Goal: Task Accomplishment & Management: Manage account settings

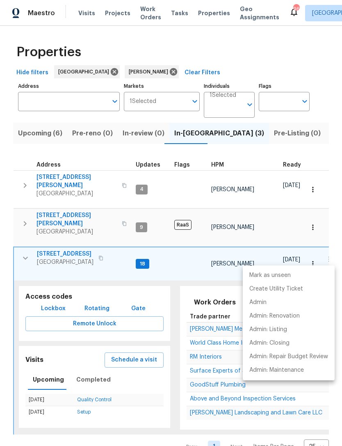
scroll to position [0, 140]
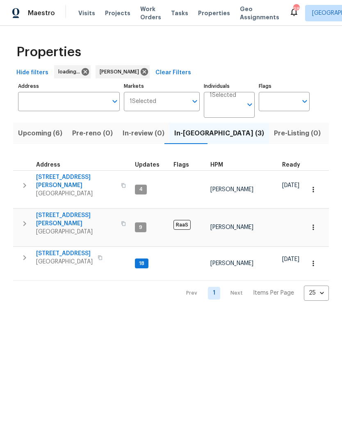
click at [24, 253] on icon "button" at bounding box center [25, 258] width 10 height 10
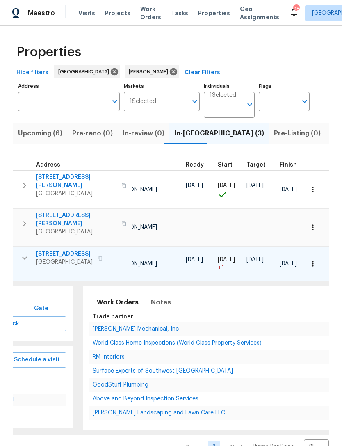
scroll to position [0, 89]
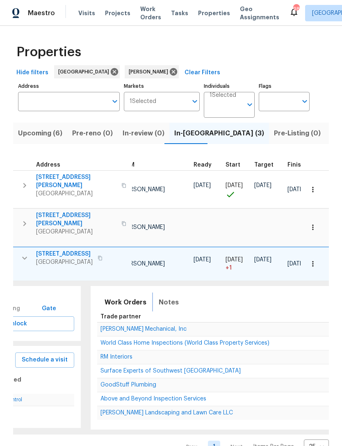
click at [174, 293] on button "Notes" at bounding box center [169, 303] width 30 height 20
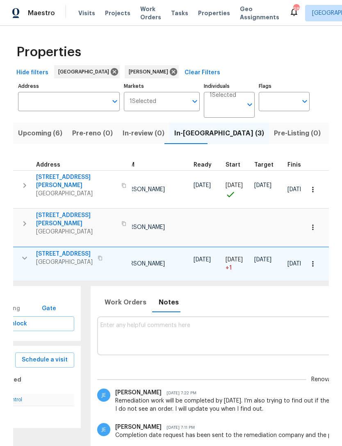
click at [183, 330] on textarea at bounding box center [327, 335] width 452 height 27
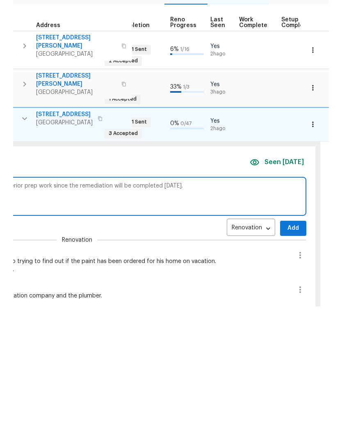
scroll to position [0, 339]
type textarea "Contractor states they are going to start Tuesday on the interior prep work sin…"
click at [286, 363] on span "Add" at bounding box center [292, 368] width 13 height 10
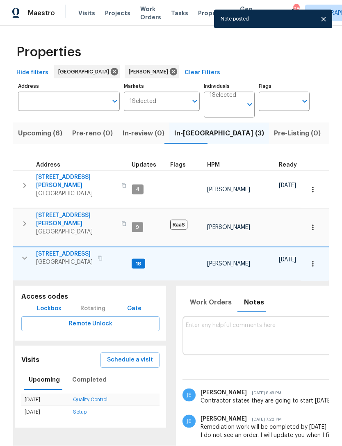
scroll to position [0, 0]
click at [21, 253] on icon "button" at bounding box center [25, 258] width 10 height 10
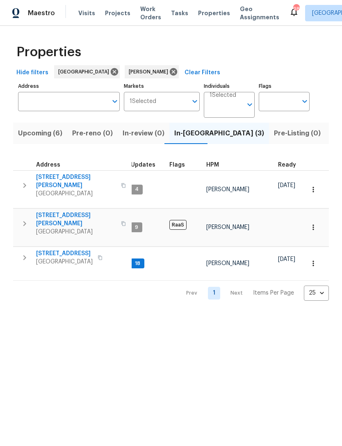
click at [25, 255] on button "button" at bounding box center [24, 257] width 16 height 16
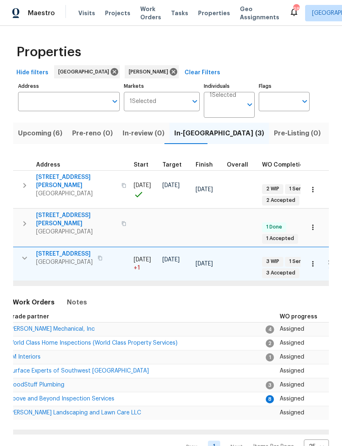
scroll to position [0, 187]
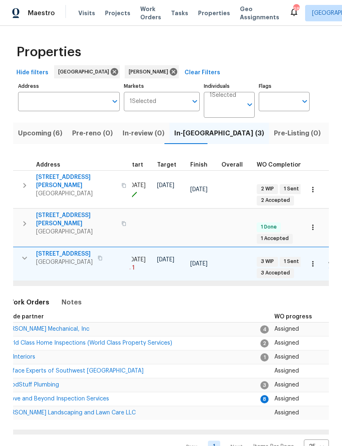
click at [90, 396] on span "Above and Beyond Inspection Services" at bounding box center [56, 399] width 106 height 6
click at [62, 104] on input "Address" at bounding box center [62, 101] width 89 height 19
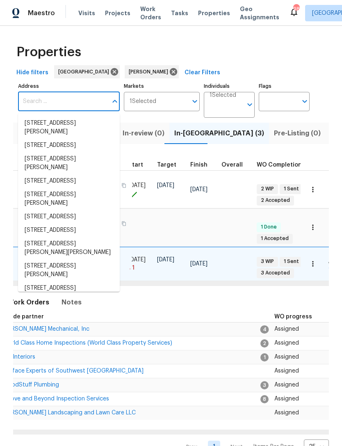
click at [67, 92] on input "Address" at bounding box center [62, 101] width 89 height 19
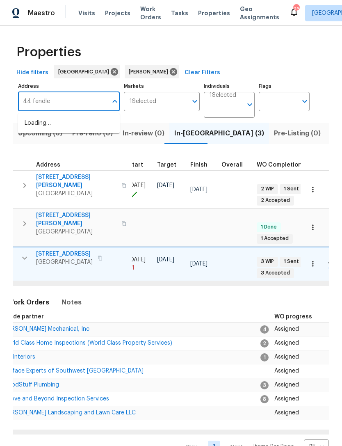
type input "44 fendley"
click at [84, 121] on li "44 Fendley Trce Newnan GA 30263" at bounding box center [69, 128] width 102 height 22
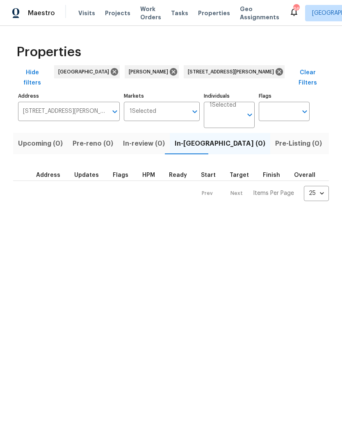
click at [332, 138] on span "Listed (1)" at bounding box center [347, 143] width 30 height 11
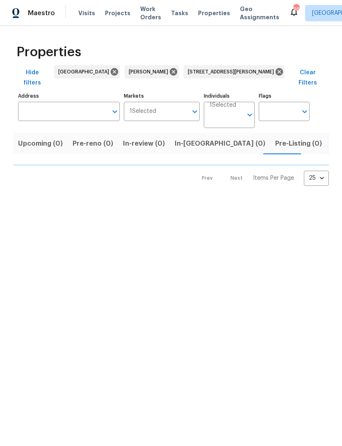
type input "44 Fendley Trce Newnan GA 30263"
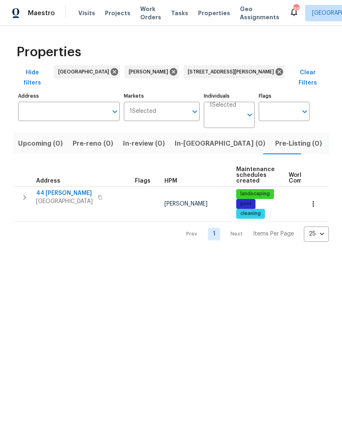
type input "44 Fendley Trce Newnan GA 30263"
click at [32, 189] on button "button" at bounding box center [24, 197] width 16 height 16
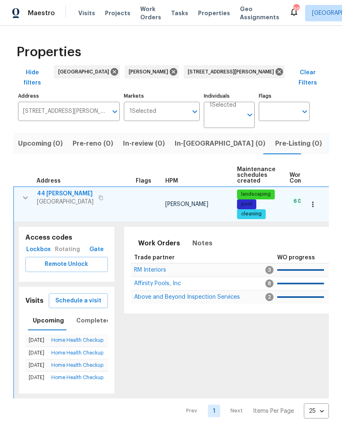
click at [164, 267] on span "RM Interiors" at bounding box center [150, 270] width 32 height 6
click at [25, 193] on icon "button" at bounding box center [26, 198] width 10 height 10
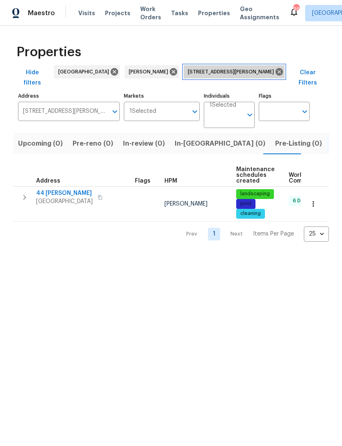
click at [275, 75] on icon at bounding box center [279, 71] width 9 height 9
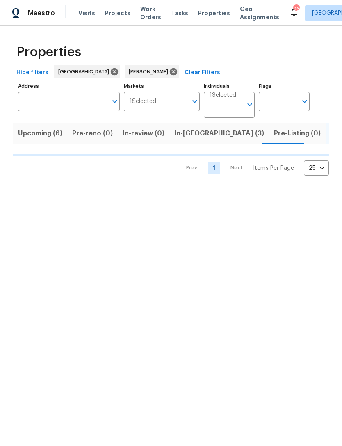
click at [187, 135] on span "In-reno (3)" at bounding box center [219, 133] width 90 height 11
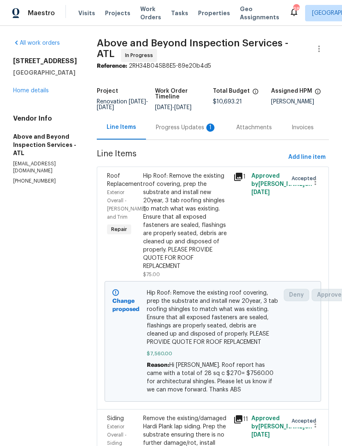
click at [181, 132] on div "Progress Updates 1" at bounding box center [186, 127] width 61 height 8
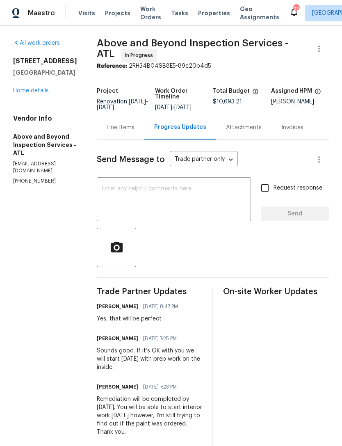
click at [32, 92] on link "Home details" at bounding box center [31, 91] width 36 height 6
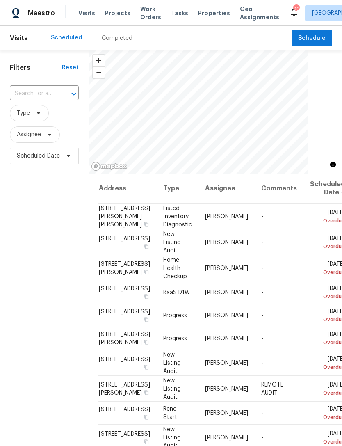
click at [55, 93] on input "text" at bounding box center [33, 93] width 46 height 13
type input "105 wood"
click at [58, 133] on li "105 Woodbine Dr, Carrollton, GA 30117" at bounding box center [43, 126] width 69 height 14
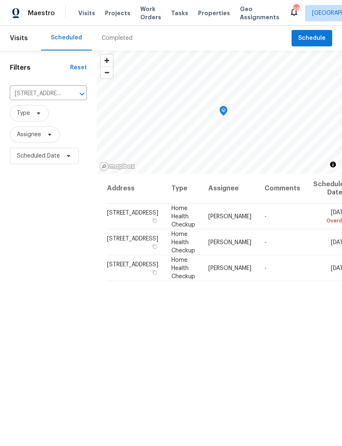
click at [0, 0] on icon at bounding box center [0, 0] width 0 height 0
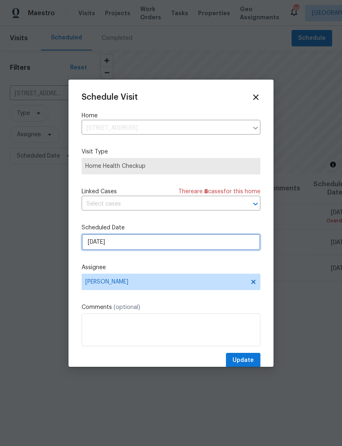
click at [197, 246] on input "10/4/2025" at bounding box center [171, 242] width 179 height 16
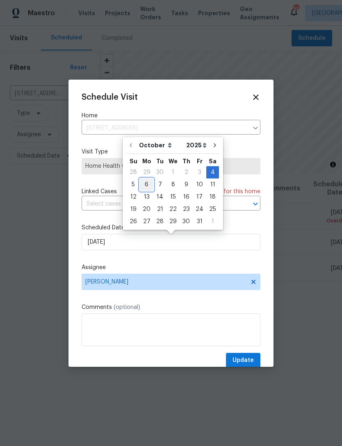
click at [145, 185] on div "6" at bounding box center [147, 184] width 14 height 11
type input "10/6/2025"
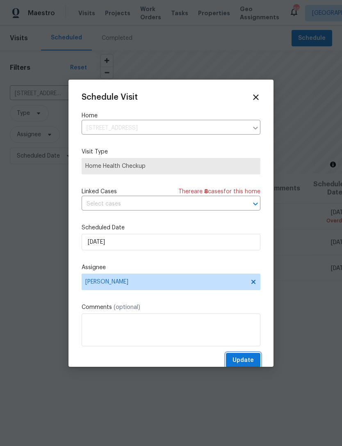
click at [243, 362] on span "Update" at bounding box center [243, 360] width 21 height 10
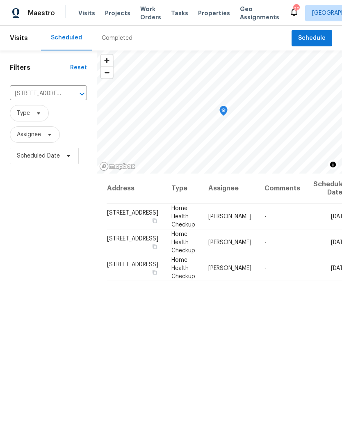
click at [50, 93] on input "105 Woodbine Dr, Carrollton, GA 30117" at bounding box center [37, 93] width 54 height 13
type input "101 do"
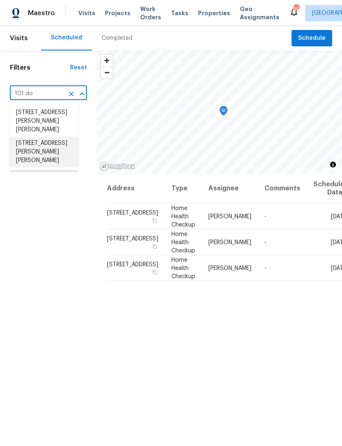
click at [55, 137] on li "101 Dodd St, Fairburn, GA 30213" at bounding box center [43, 152] width 69 height 31
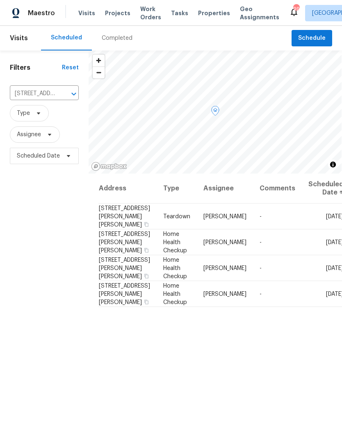
click at [0, 0] on icon at bounding box center [0, 0] width 0 height 0
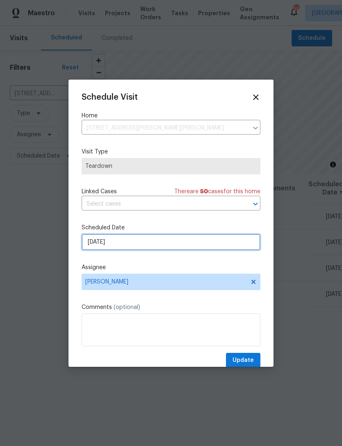
click at [192, 247] on input "10/5/2025" at bounding box center [171, 242] width 179 height 16
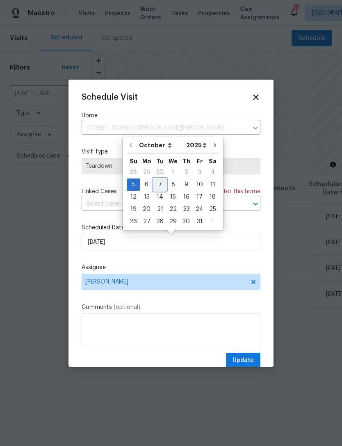
click at [161, 182] on div "7" at bounding box center [159, 184] width 13 height 11
type input "10/7/2025"
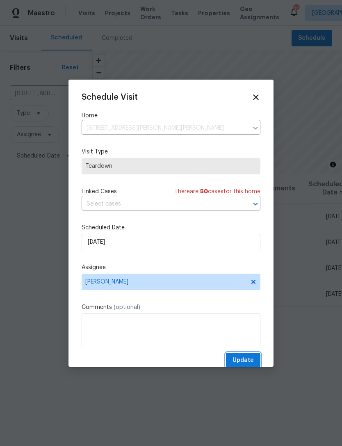
click at [250, 359] on span "Update" at bounding box center [243, 360] width 21 height 10
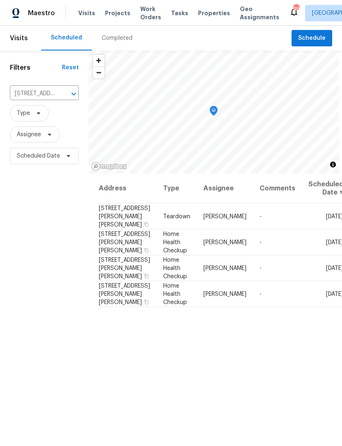
click at [48, 93] on input "101 Dodd St, Fairburn, GA 30213" at bounding box center [33, 93] width 46 height 13
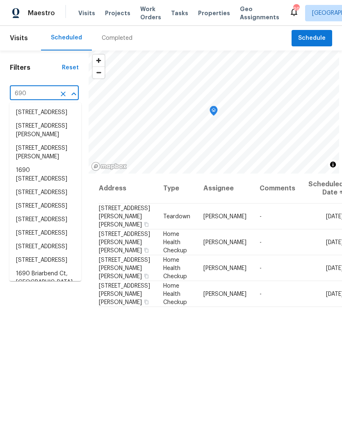
type input "690 h"
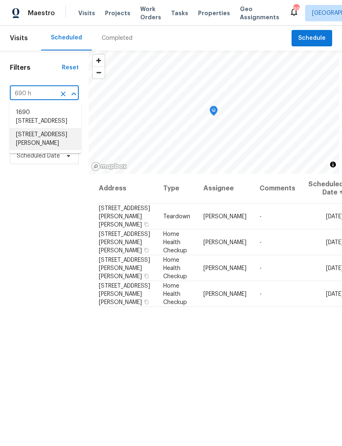
click at [58, 139] on li "690 Horsley Mill Rd, Carrollton, GA 30116" at bounding box center [45, 139] width 72 height 22
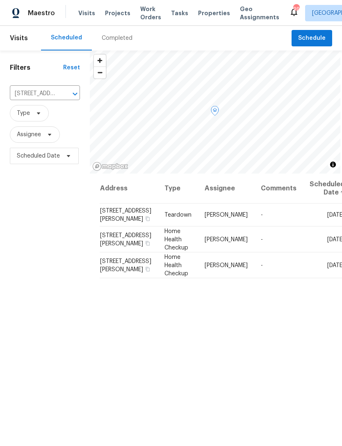
click at [0, 0] on icon at bounding box center [0, 0] width 0 height 0
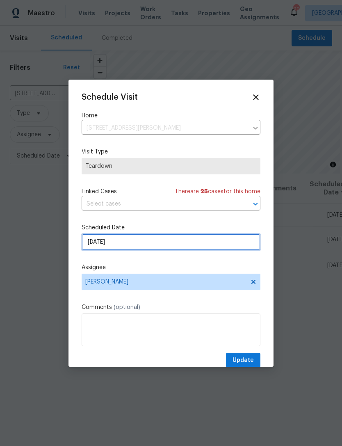
click at [159, 242] on input "10/5/2025" at bounding box center [171, 242] width 179 height 16
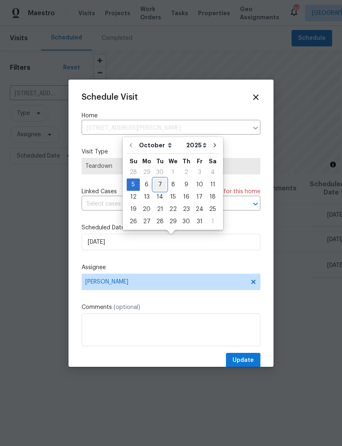
click at [161, 184] on div "7" at bounding box center [159, 184] width 13 height 11
type input "10/7/2025"
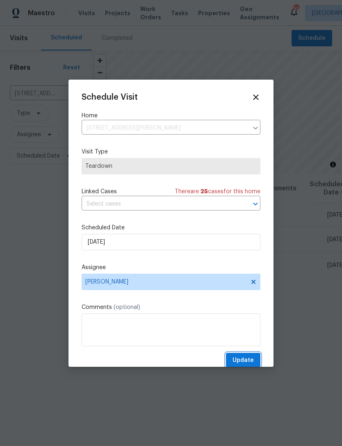
click at [250, 358] on span "Update" at bounding box center [243, 360] width 21 height 10
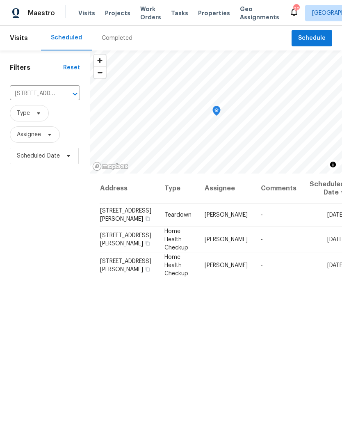
click at [53, 89] on input "690 Horsley Mill Rd, Carrollton, GA 30116" at bounding box center [33, 93] width 47 height 13
type input "6338 hic"
click at [48, 114] on li "6338 Hickory Lane Cir, Union City, GA 30291" at bounding box center [43, 113] width 69 height 14
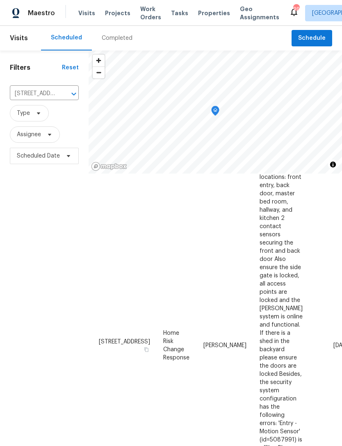
scroll to position [180, 0]
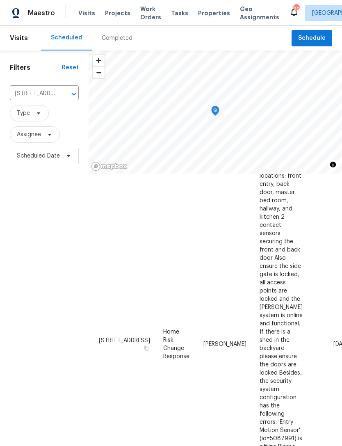
click at [0, 0] on icon at bounding box center [0, 0] width 0 height 0
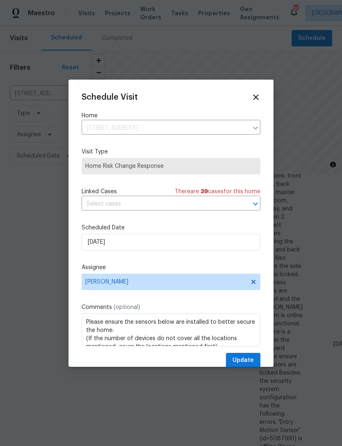
click at [257, 96] on icon at bounding box center [255, 96] width 5 height 5
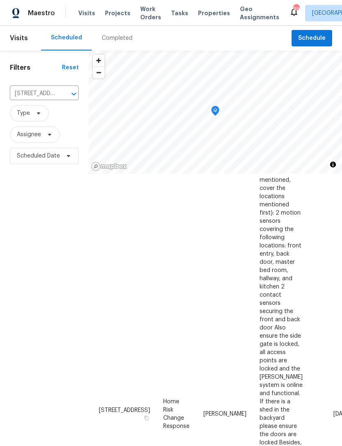
scroll to position [111, 0]
click at [0, 0] on span at bounding box center [0, 0] width 0 height 0
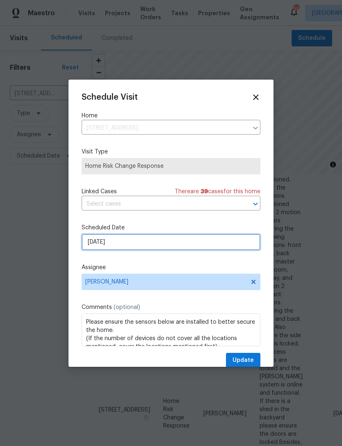
click at [183, 244] on input "10/6/2025" at bounding box center [171, 242] width 179 height 16
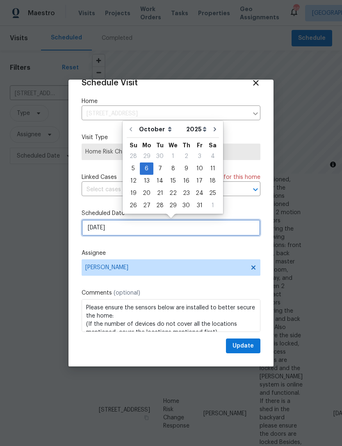
scroll to position [16, 0]
click at [172, 208] on div "29" at bounding box center [173, 205] width 13 height 11
type input "10/29/2025"
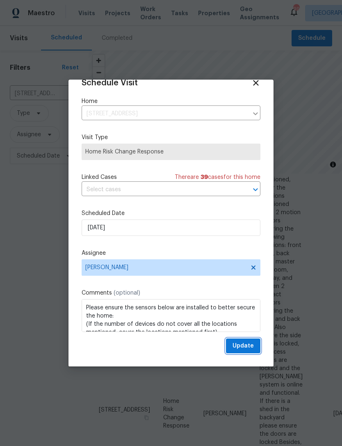
click at [247, 348] on span "Update" at bounding box center [243, 346] width 21 height 10
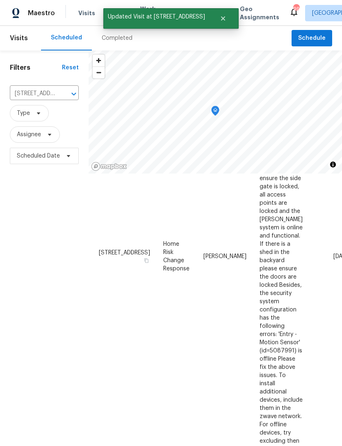
scroll to position [293, 0]
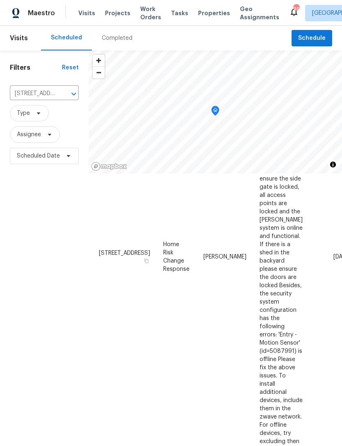
click at [56, 86] on div "6338 Hickory Lane Cir, Union City, GA 30291 ​" at bounding box center [44, 94] width 69 height 18
type input "3227 di"
click at [56, 116] on li "3227 Diamond Blf, Union City, GA 30291" at bounding box center [43, 113] width 69 height 14
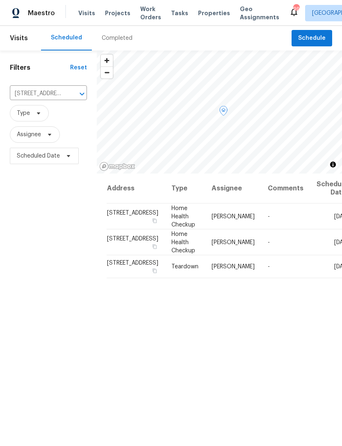
click at [0, 0] on icon at bounding box center [0, 0] width 0 height 0
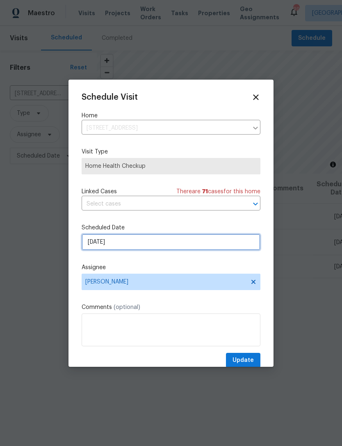
click at [193, 246] on input "10/6/2025" at bounding box center [171, 242] width 179 height 16
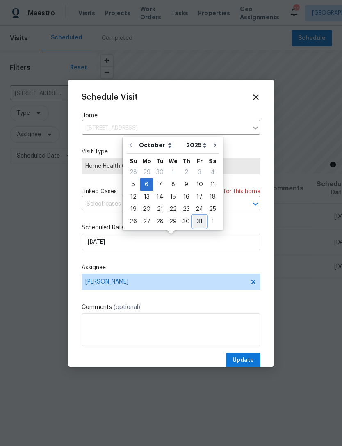
click at [197, 223] on div "31" at bounding box center [200, 221] width 14 height 11
type input "10/31/2025"
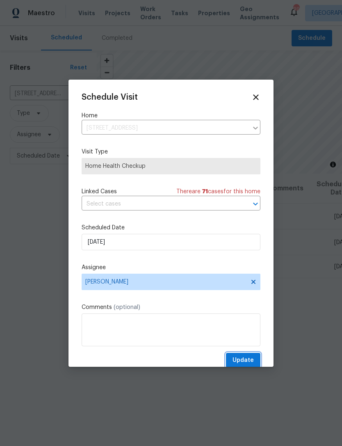
click at [245, 364] on span "Update" at bounding box center [243, 360] width 21 height 10
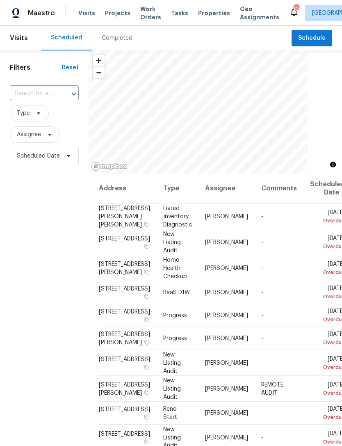
click at [57, 88] on div at bounding box center [67, 93] width 21 height 11
type input "3227 d"
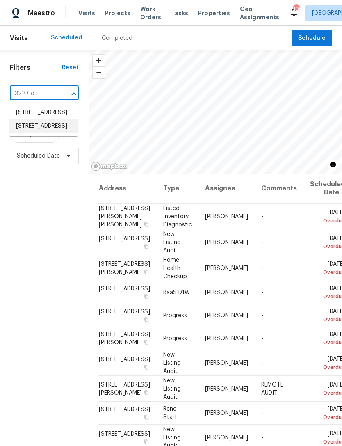
click at [51, 133] on li "3227 Diamond Blf, Union City, GA 30291" at bounding box center [43, 126] width 69 height 14
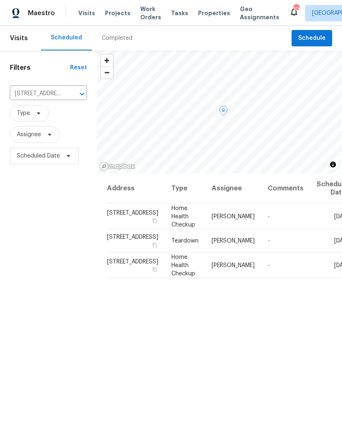
click at [0, 0] on icon at bounding box center [0, 0] width 0 height 0
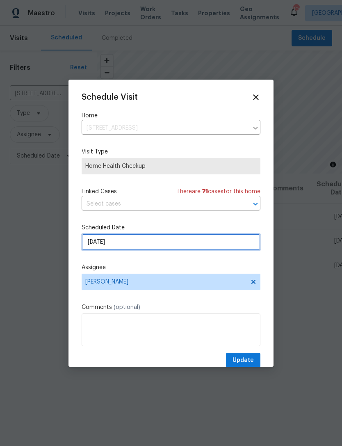
click at [191, 240] on input "10/6/2025" at bounding box center [171, 242] width 179 height 16
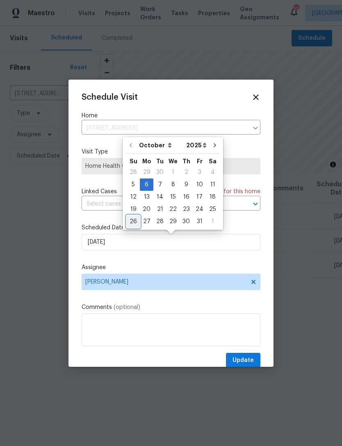
click at [133, 221] on div "26" at bounding box center [133, 221] width 13 height 11
type input "10/26/2025"
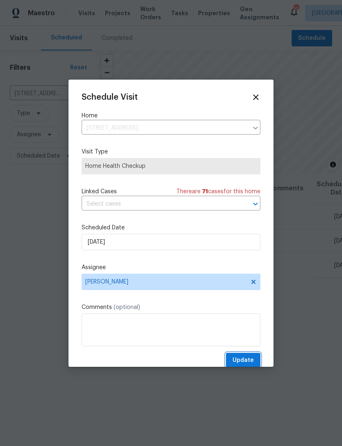
click at [254, 362] on span "Update" at bounding box center [243, 360] width 21 height 10
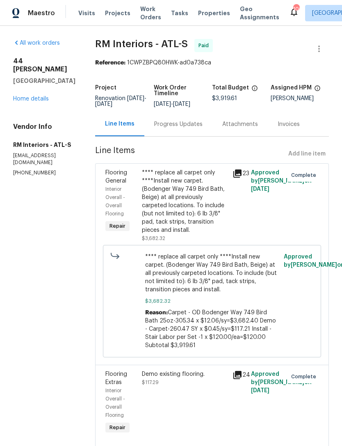
click at [41, 81] on div "[STREET_ADDRESS][PERSON_NAME] Home details" at bounding box center [44, 80] width 62 height 46
click at [32, 96] on link "Home details" at bounding box center [31, 99] width 36 height 6
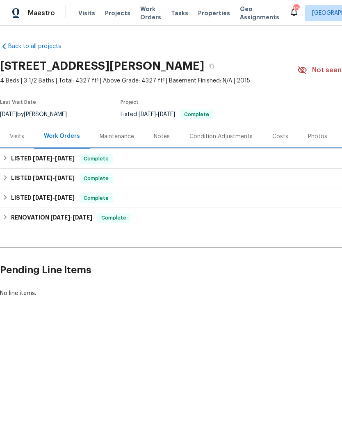
click at [42, 162] on h6 "LISTED [DATE] - [DATE]" at bounding box center [43, 159] width 64 height 10
